Goal: Information Seeking & Learning: Learn about a topic

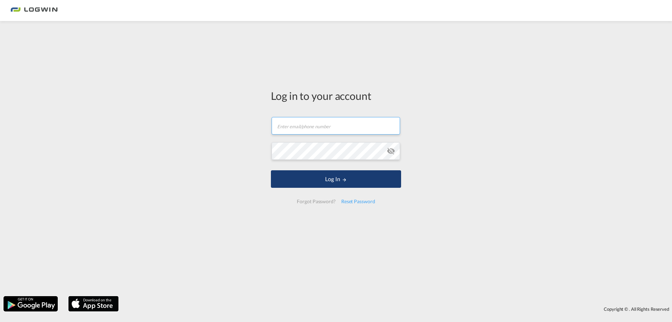
type input "[PERSON_NAME][EMAIL_ADDRESS][DOMAIN_NAME]"
click at [315, 180] on button "Log In" at bounding box center [336, 178] width 130 height 17
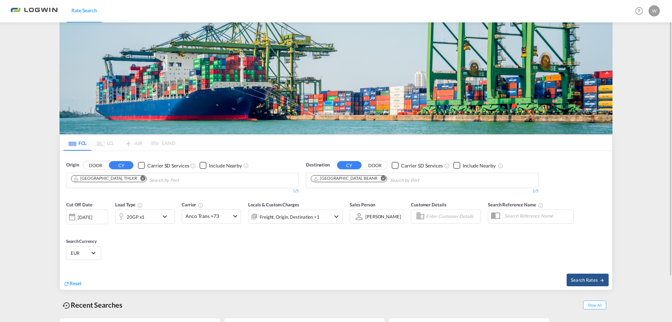
click at [123, 72] on img at bounding box center [335, 78] width 553 height 112
click at [92, 219] on div "[DATE]" at bounding box center [85, 217] width 14 height 6
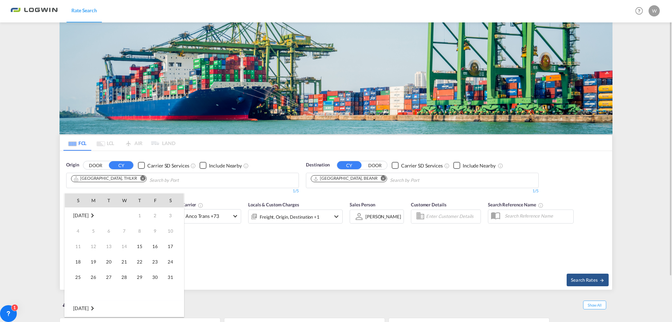
scroll to position [278, 0]
click at [79, 279] on span "24" at bounding box center [78, 277] width 14 height 14
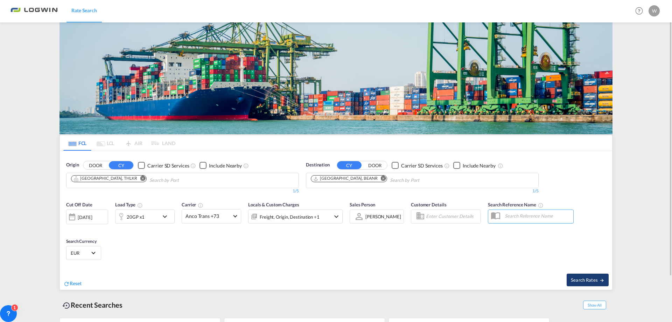
click at [597, 275] on button "Search Rates" at bounding box center [588, 279] width 42 height 13
type input "THLKR to BEANR / [DATE]"
